Goal: Task Accomplishment & Management: Manage account settings

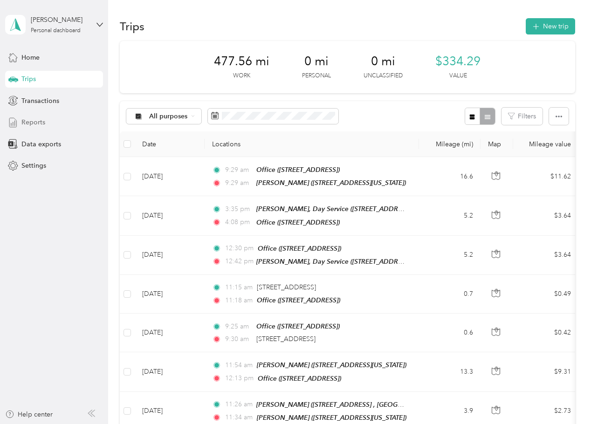
click at [47, 123] on div "Reports" at bounding box center [54, 122] width 98 height 17
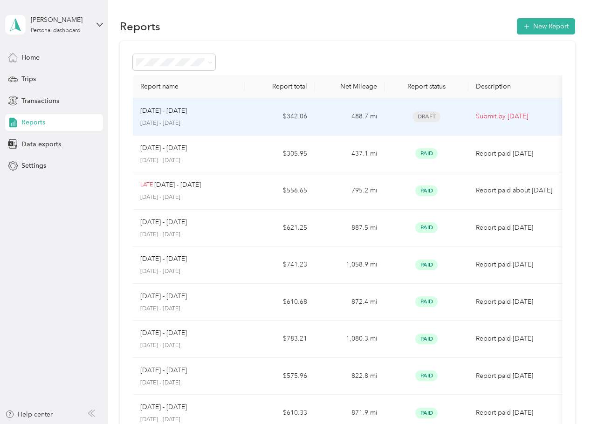
click at [359, 121] on td "488.7 mi" at bounding box center [349, 116] width 70 height 37
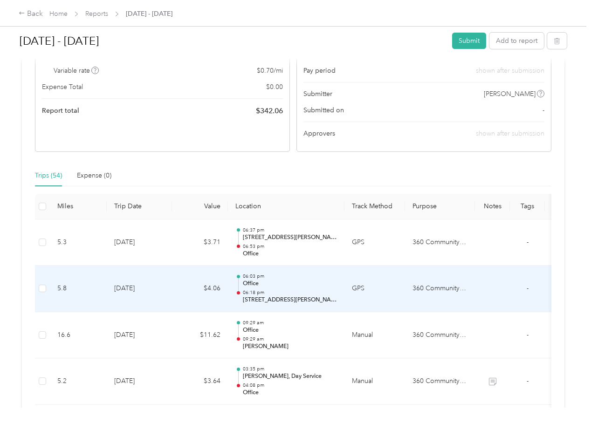
scroll to position [93, 0]
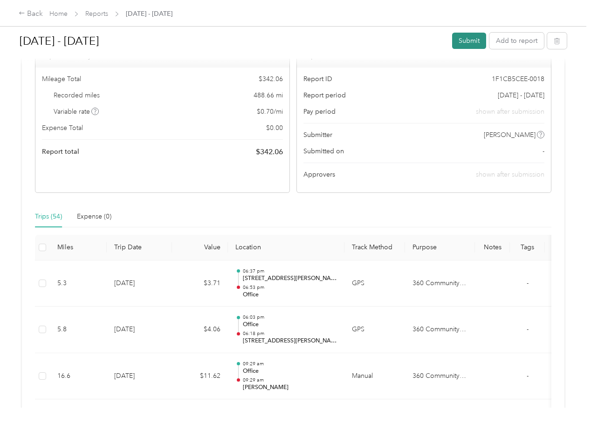
click at [461, 38] on button "Submit" at bounding box center [469, 41] width 34 height 16
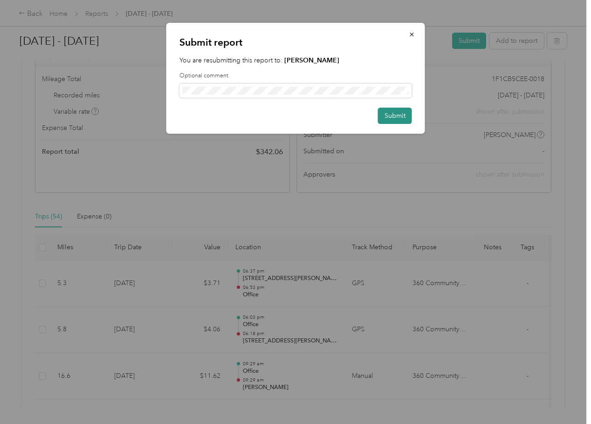
click at [383, 111] on button "Submit" at bounding box center [395, 116] width 34 height 16
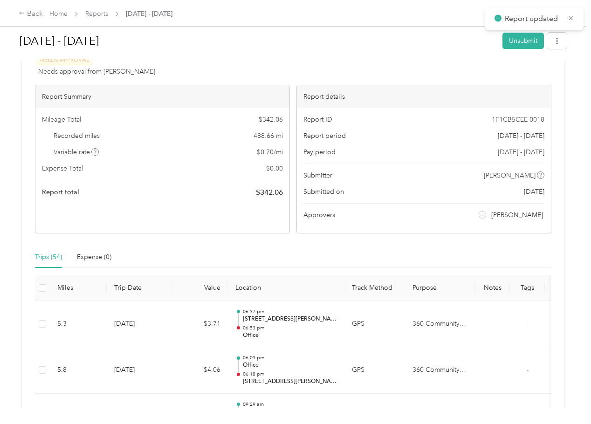
scroll to position [0, 0]
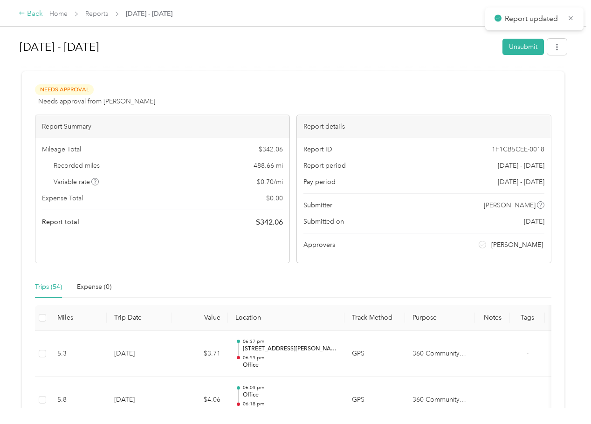
click at [34, 18] on div "Back" at bounding box center [31, 13] width 24 height 11
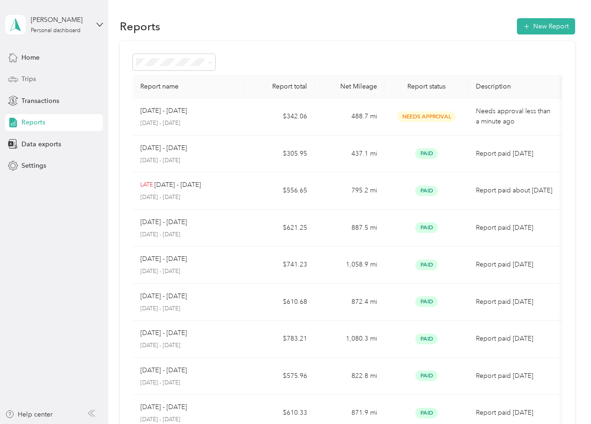
click at [78, 82] on div "Trips" at bounding box center [54, 79] width 98 height 17
